Goal: Information Seeking & Learning: Learn about a topic

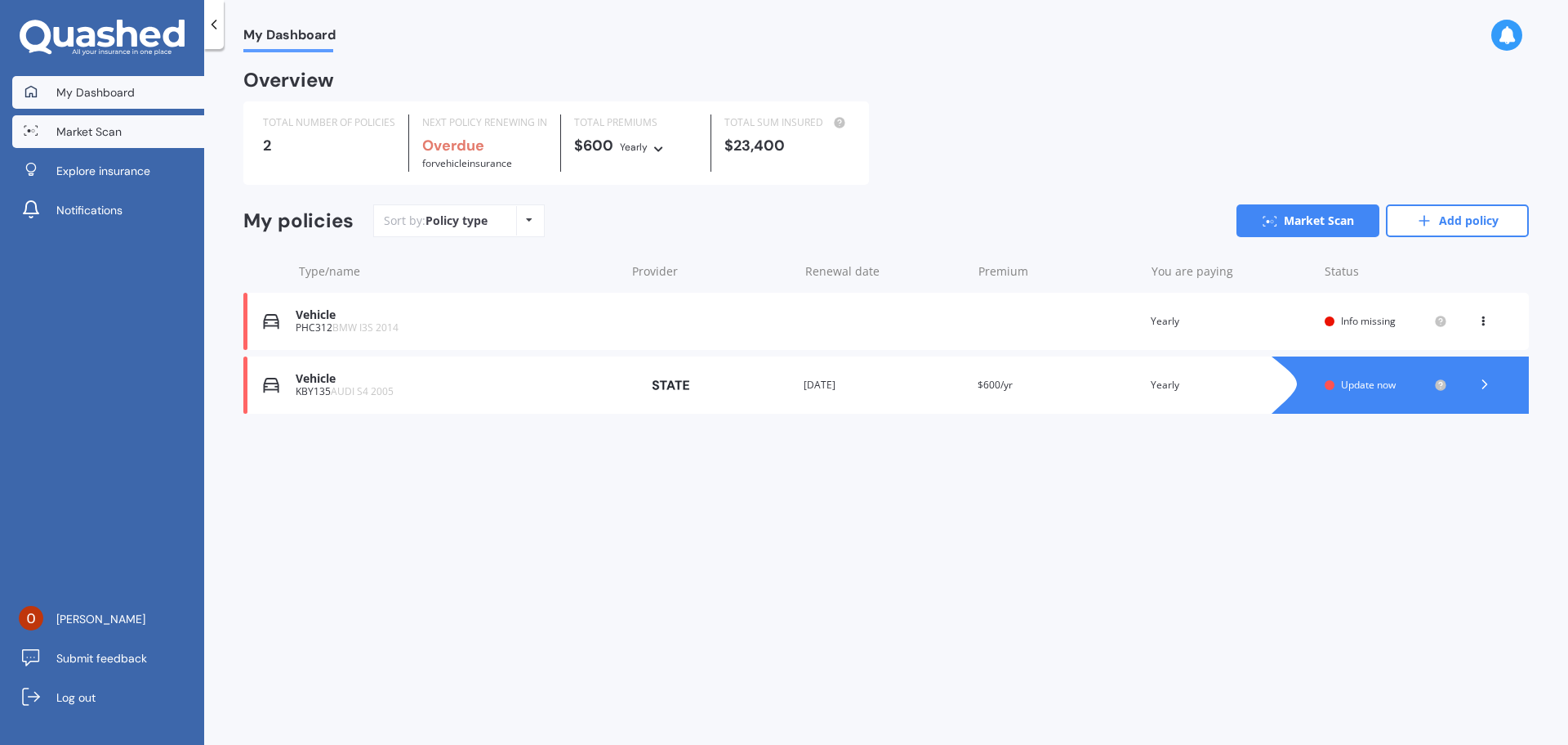
click at [168, 116] on link "Market Scan" at bounding box center [108, 131] width 192 height 33
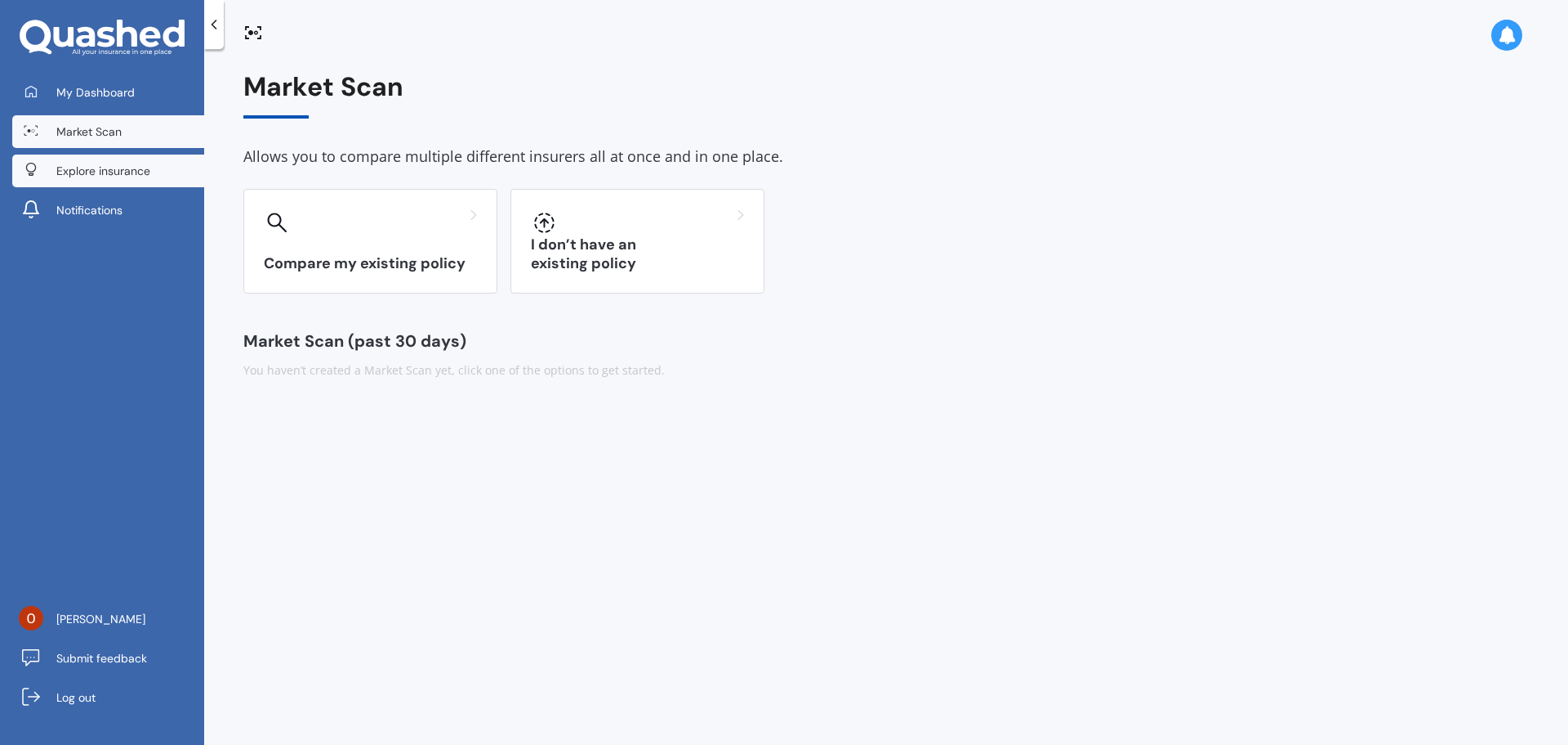
click at [84, 169] on span "Explore insurance" at bounding box center [104, 170] width 94 height 16
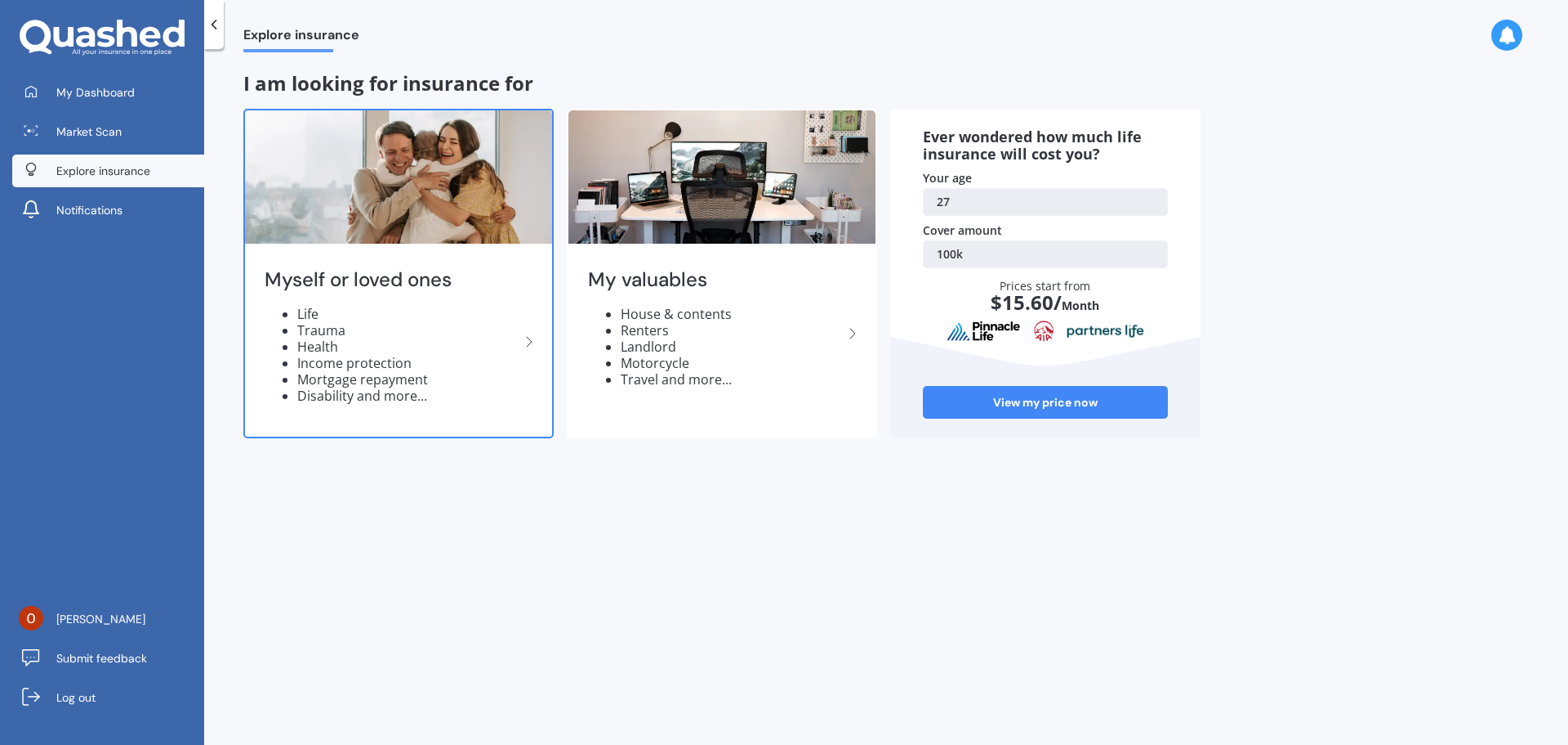
click at [531, 342] on polyline at bounding box center [529, 341] width 5 height 10
